Goal: Task Accomplishment & Management: Use online tool/utility

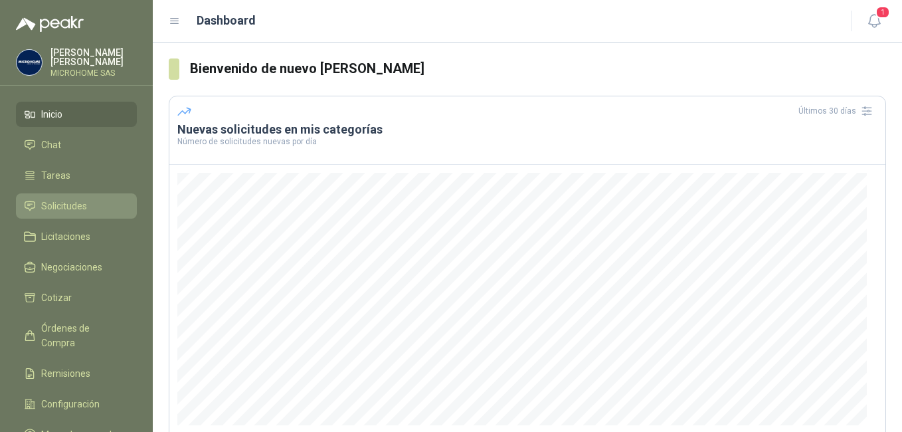
click at [64, 215] on link "Solicitudes" at bounding box center [76, 205] width 121 height 25
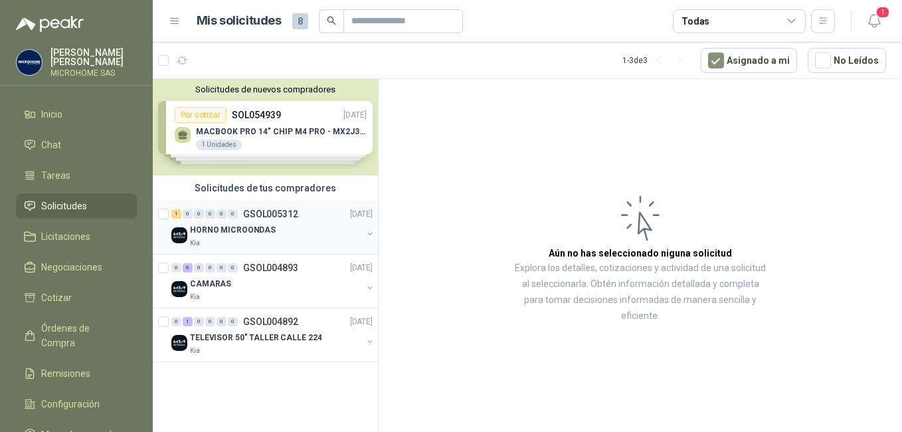
click at [236, 228] on p "HORNO MICROONDAS" at bounding box center [233, 230] width 86 height 13
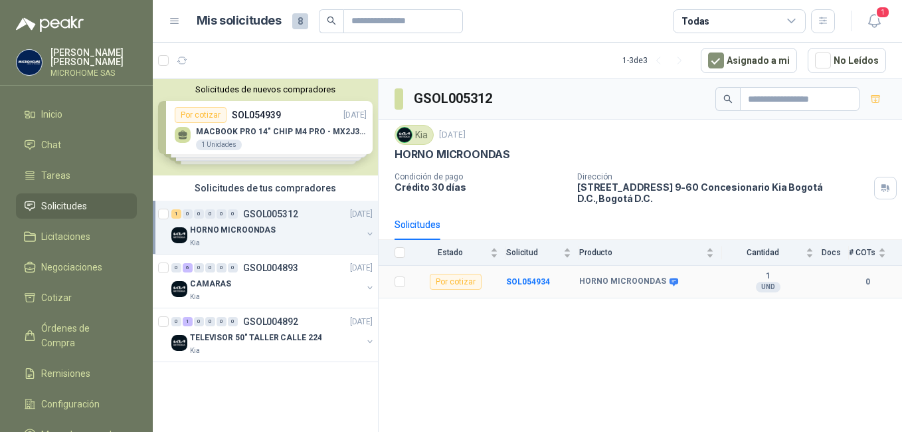
click at [460, 274] on div "Por cotizar" at bounding box center [456, 282] width 52 height 16
click at [244, 230] on p "HORNO MICROONDAS" at bounding box center [233, 230] width 86 height 13
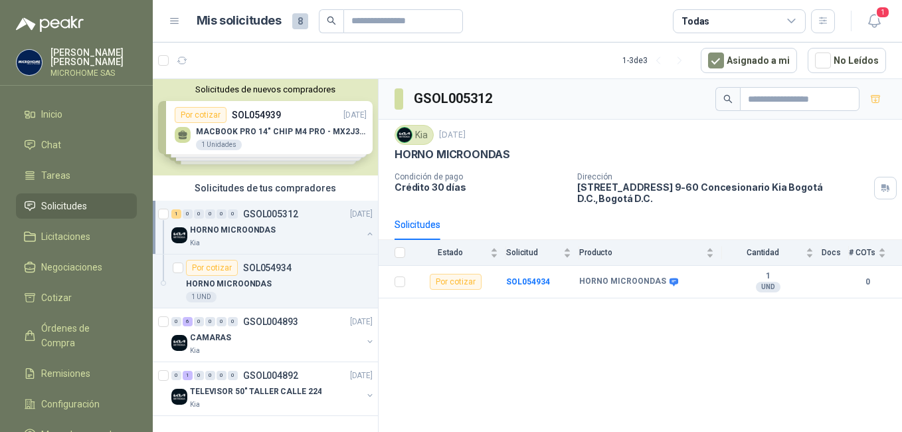
click at [275, 235] on div "HORNO MICROONDAS" at bounding box center [276, 230] width 172 height 16
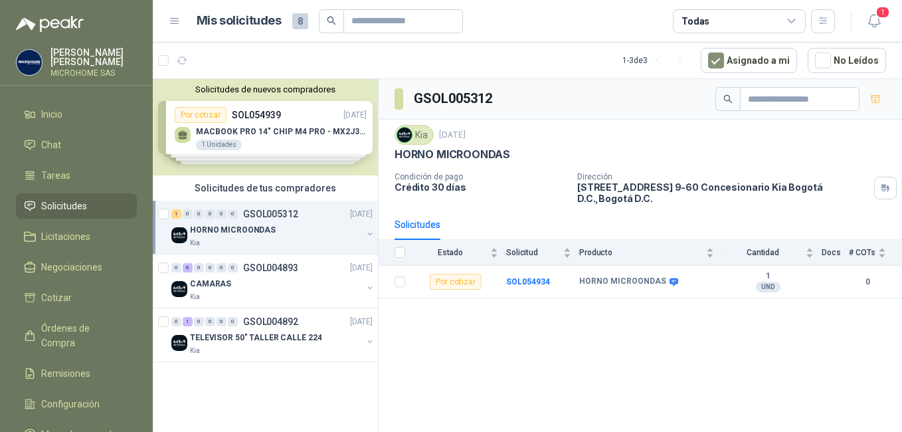
click at [275, 235] on div "HORNO MICROONDAS" at bounding box center [276, 230] width 172 height 16
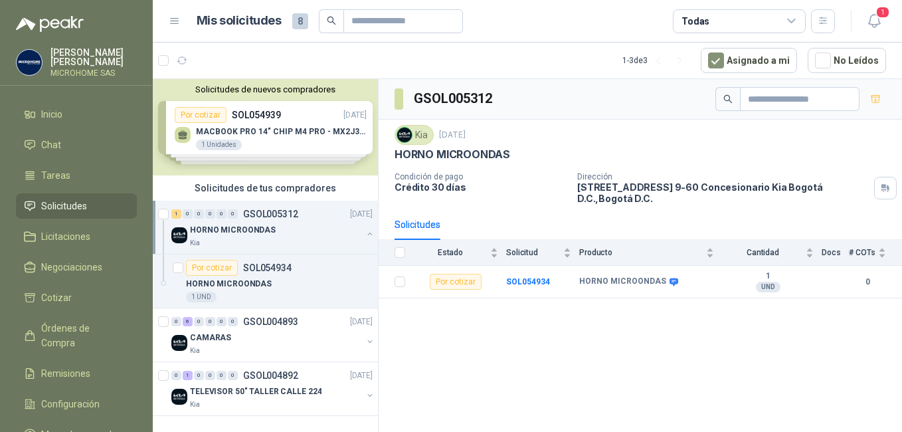
click at [274, 235] on div "HORNO MICROONDAS" at bounding box center [276, 230] width 172 height 16
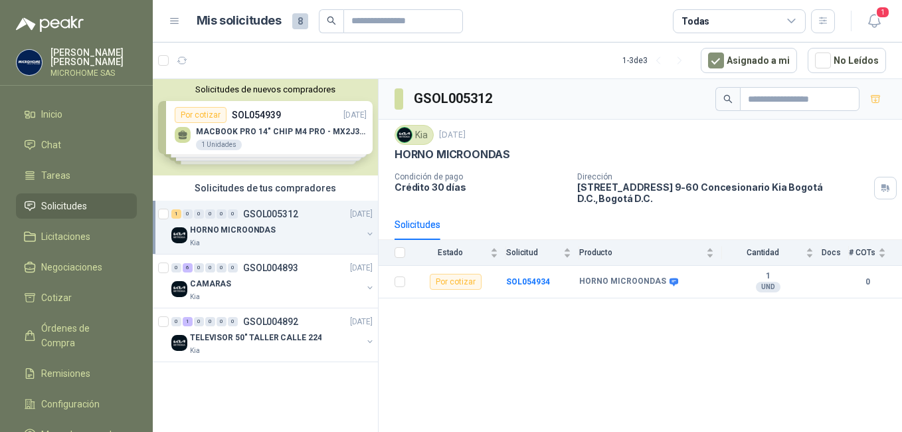
click at [274, 235] on div "HORNO MICROONDAS" at bounding box center [276, 230] width 172 height 16
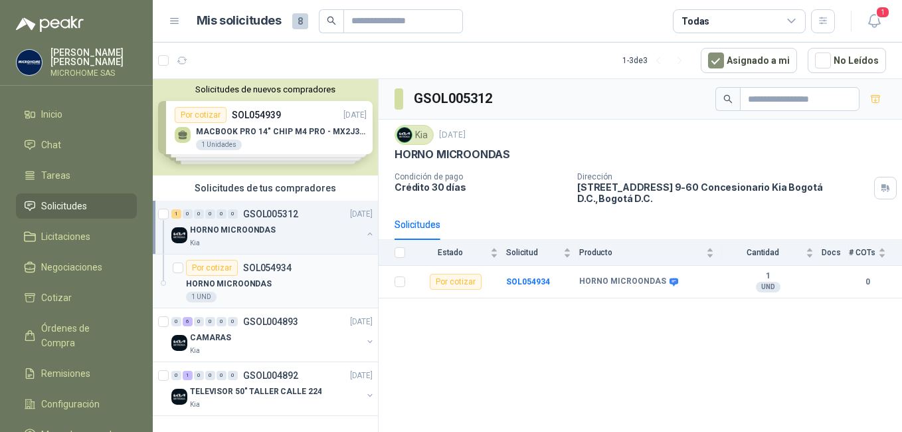
click at [211, 269] on div "Por cotizar" at bounding box center [212, 268] width 52 height 16
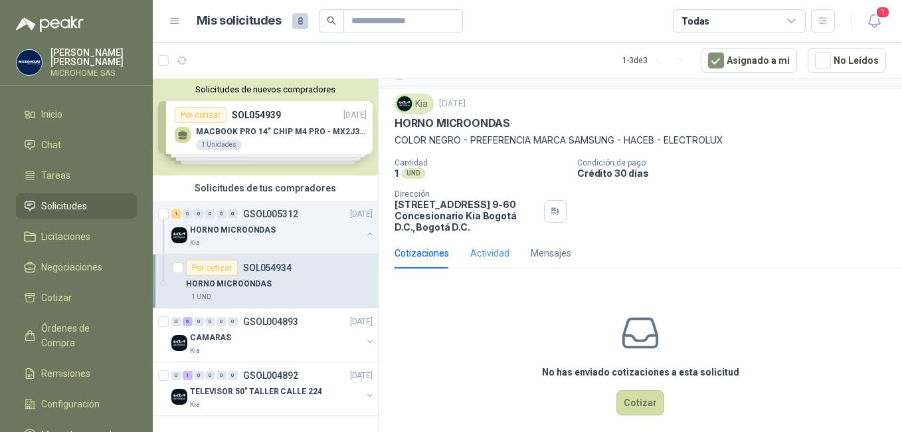
scroll to position [41, 0]
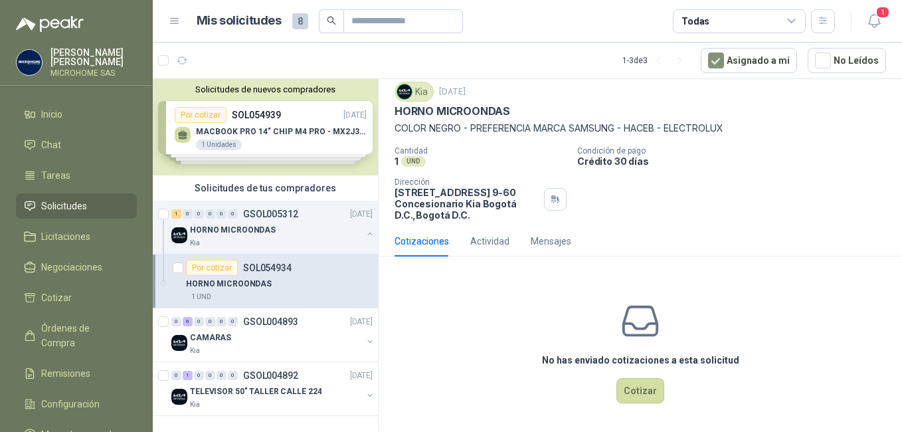
click at [827, 333] on div "No has enviado cotizaciones a esta solicitud Cotizar" at bounding box center [640, 351] width 523 height 169
